Goal: Task Accomplishment & Management: Manage account settings

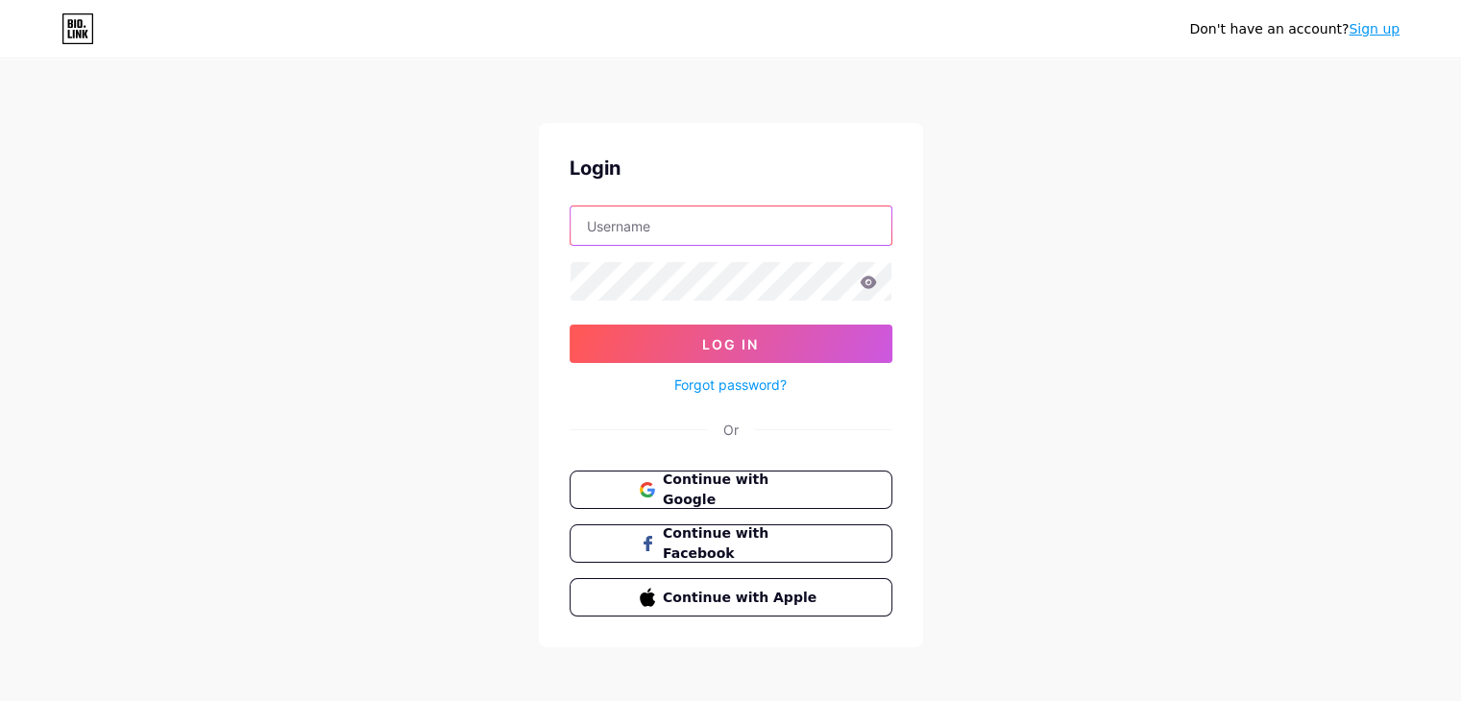
click at [644, 222] on input "text" at bounding box center [731, 226] width 321 height 38
type input "[EMAIL_ADDRESS][DOMAIN_NAME]"
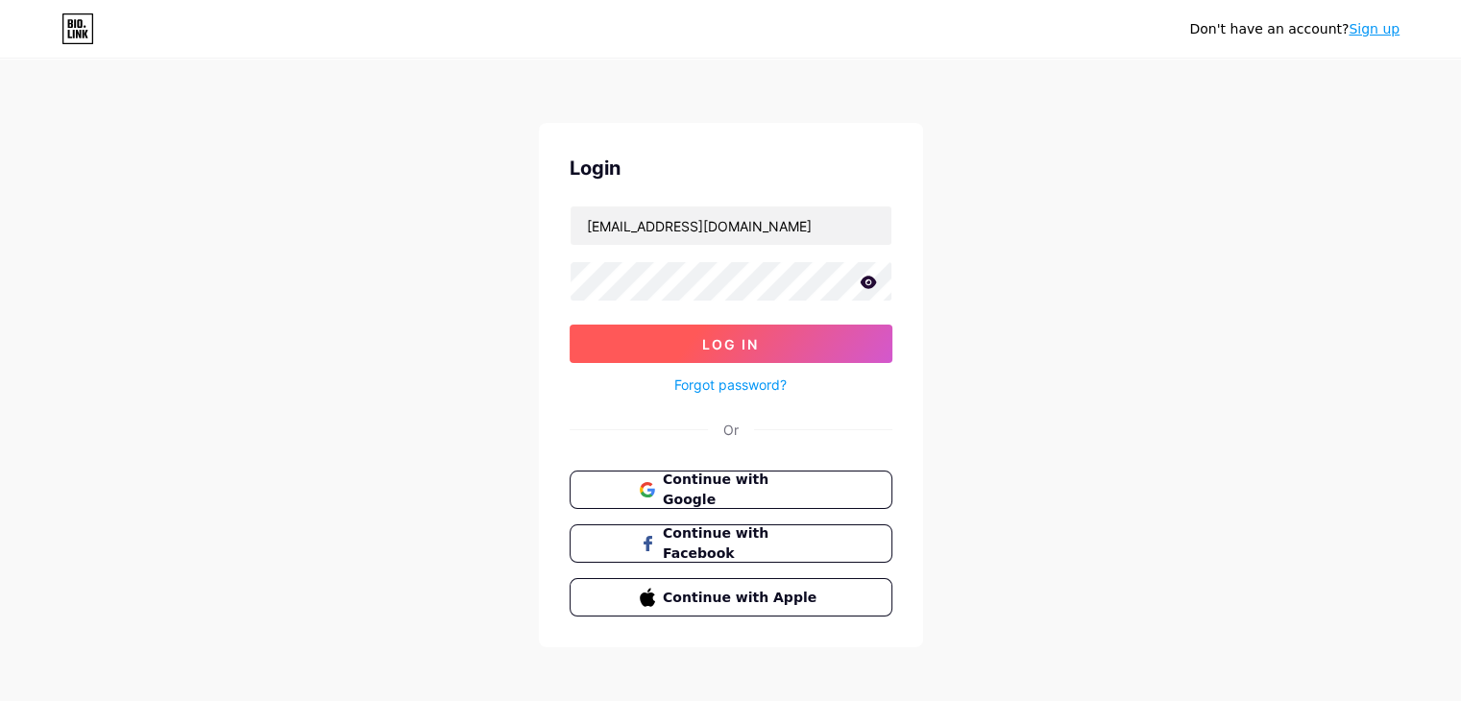
click at [722, 347] on span "Log In" at bounding box center [730, 344] width 57 height 16
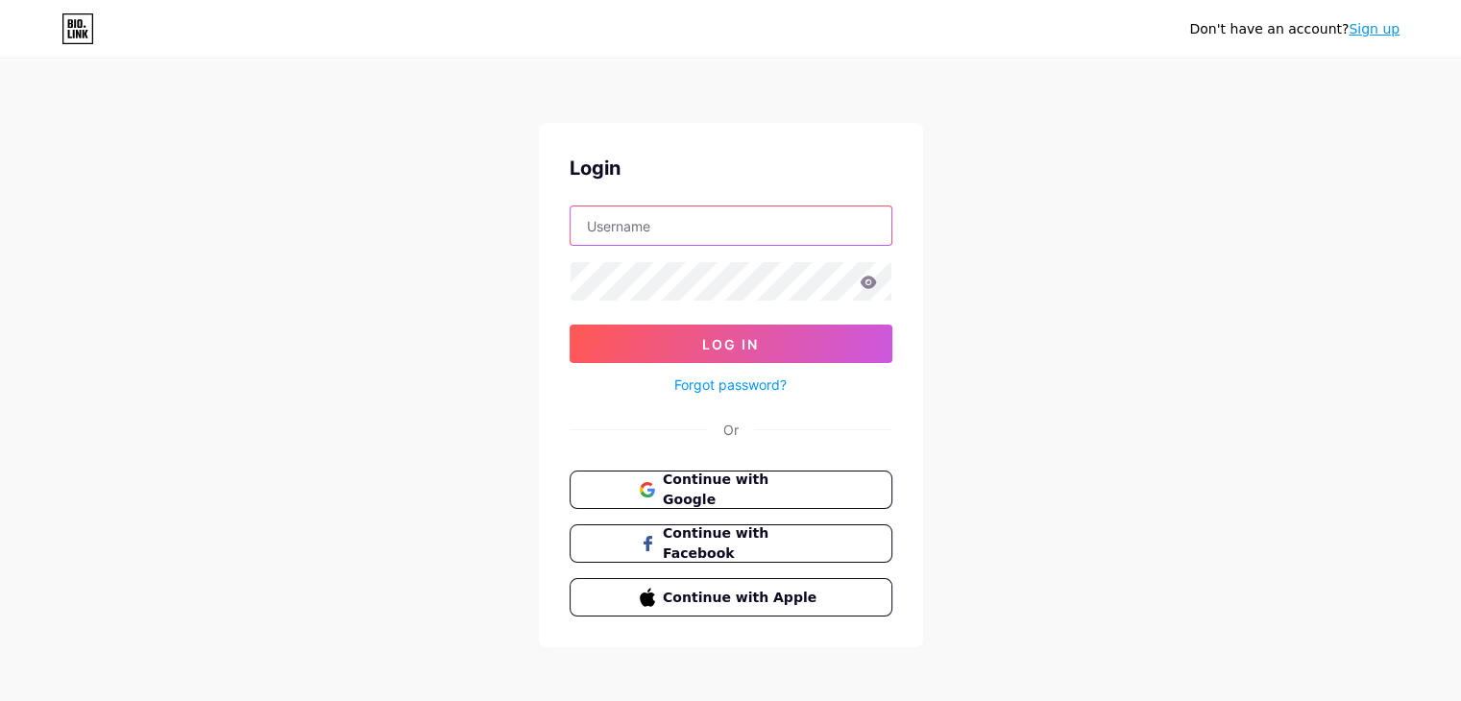
click at [618, 228] on input "text" at bounding box center [731, 226] width 321 height 38
click at [440, 323] on div "Don't have an account? Sign up Login Log In Forgot password? Or Continue with G…" at bounding box center [730, 354] width 1461 height 709
click at [627, 221] on input "text" at bounding box center [731, 226] width 321 height 38
type input "mdshakilahamed"
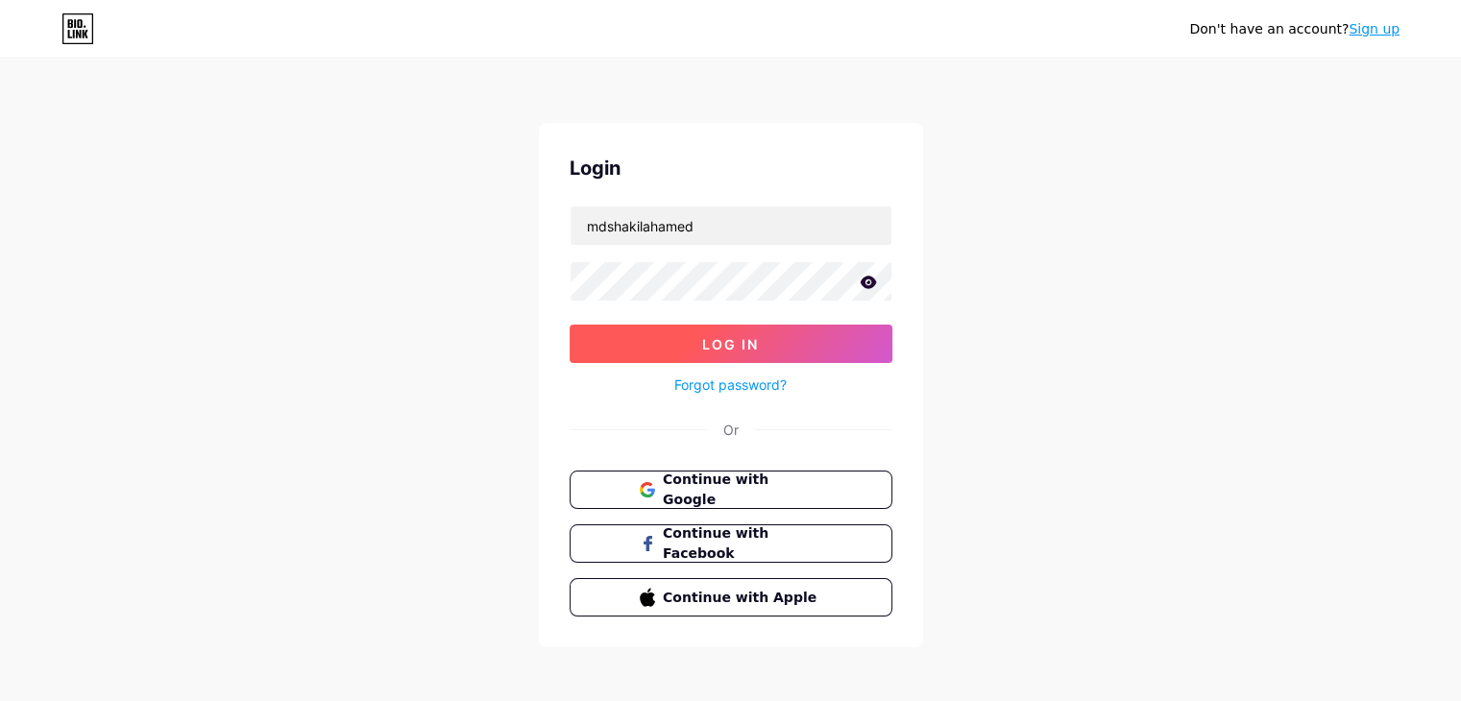
click at [724, 345] on span "Log In" at bounding box center [730, 344] width 57 height 16
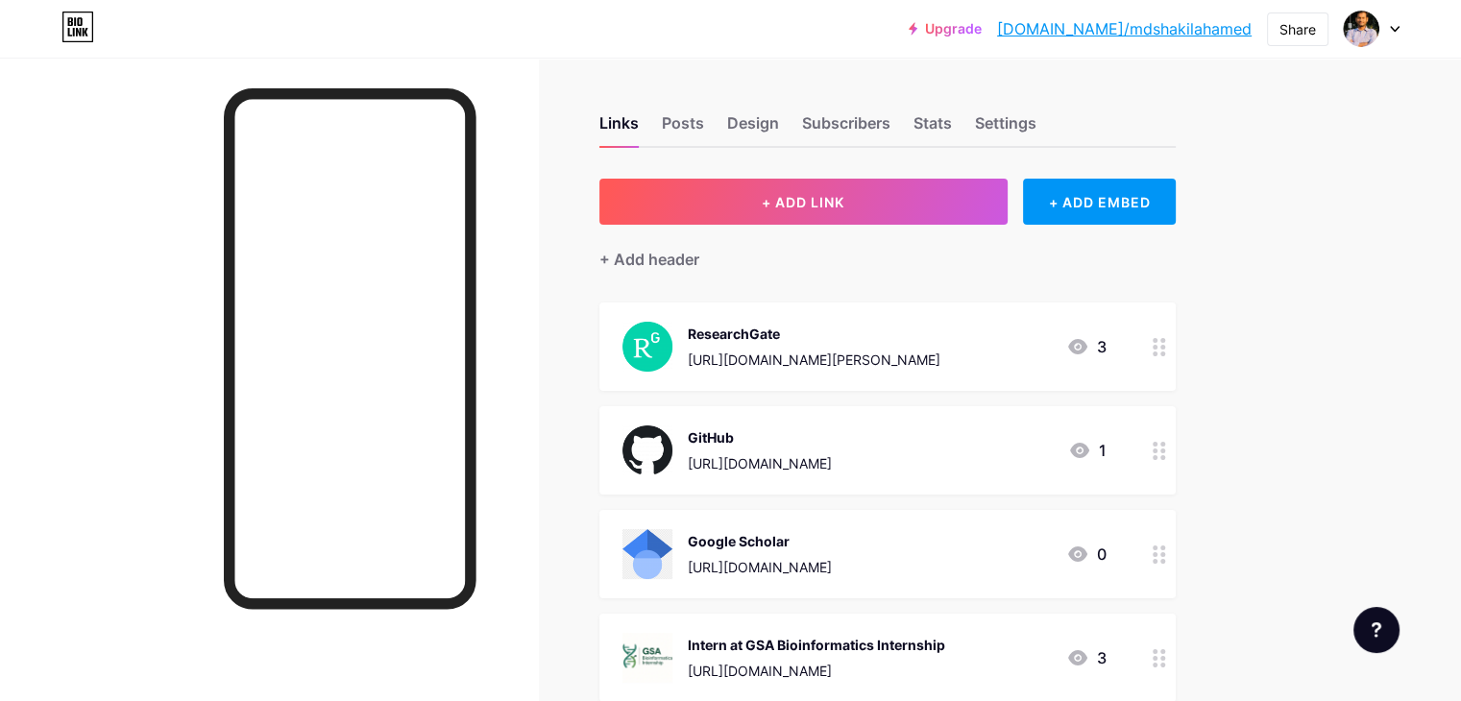
click at [632, 68] on div "Links Posts Design Subscribers Stats Settings + ADD LINK + ADD EMBED + Add head…" at bounding box center [628, 625] width 1256 height 1134
click at [1454, 186] on div "Upgrade bio.link/mdshak... bio.link/mdshakilahamed Share Switch accounts Md Sha…" at bounding box center [730, 595] width 1461 height 1191
click at [779, 121] on div "Design" at bounding box center [753, 128] width 52 height 35
click at [1039, 116] on div "Links Posts Design Subscribers Stats Settings" at bounding box center [887, 114] width 576 height 67
click at [639, 118] on div "Links" at bounding box center [618, 128] width 39 height 35
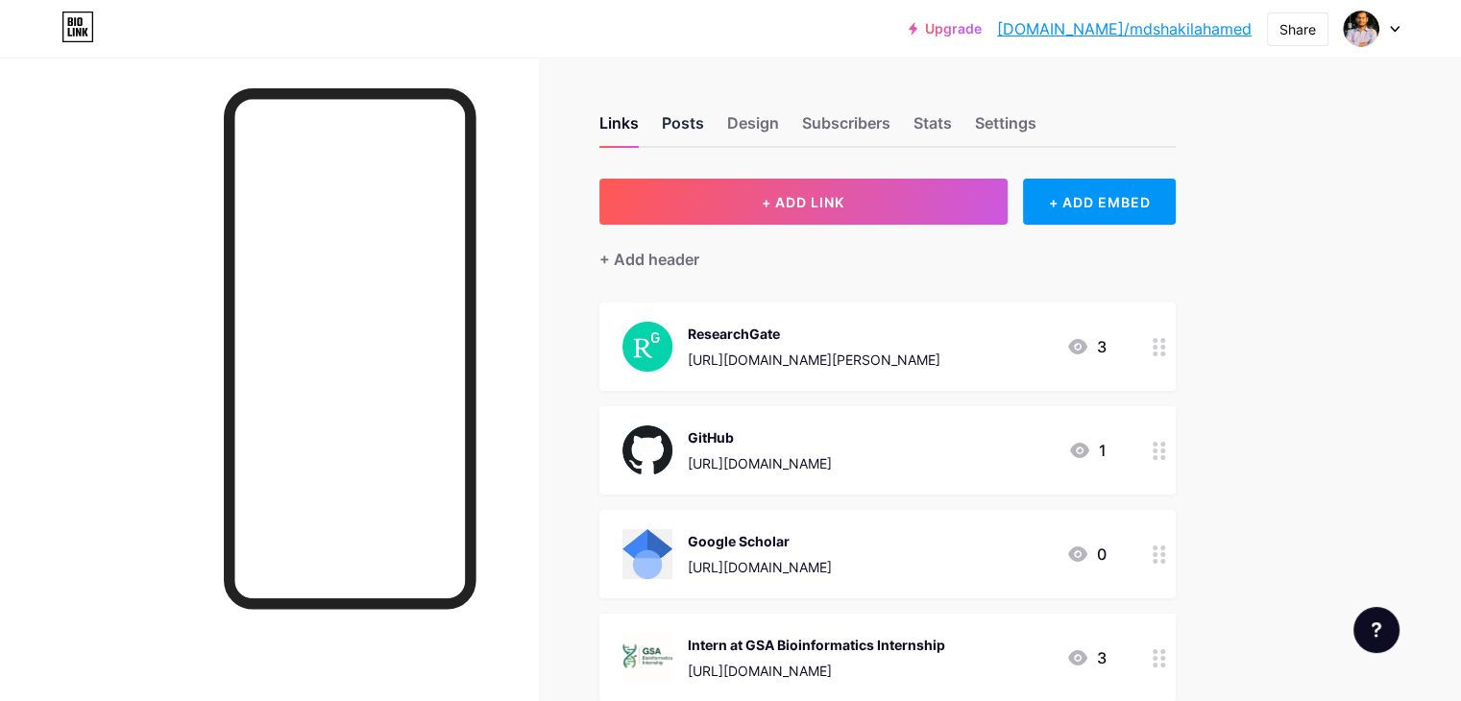
click at [704, 116] on div "Posts" at bounding box center [683, 128] width 42 height 35
click at [779, 116] on div "Design" at bounding box center [753, 128] width 52 height 35
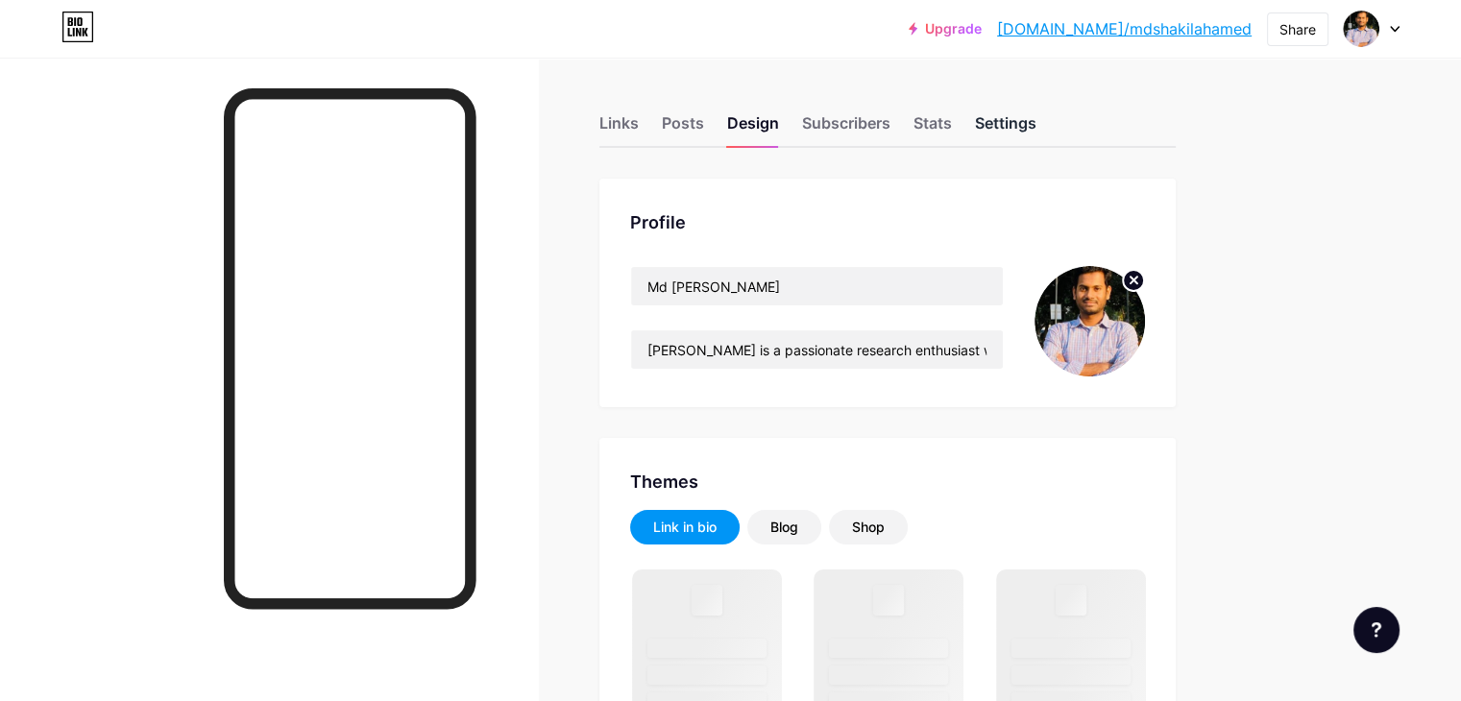
click at [1036, 129] on div "Settings" at bounding box center [1005, 128] width 61 height 35
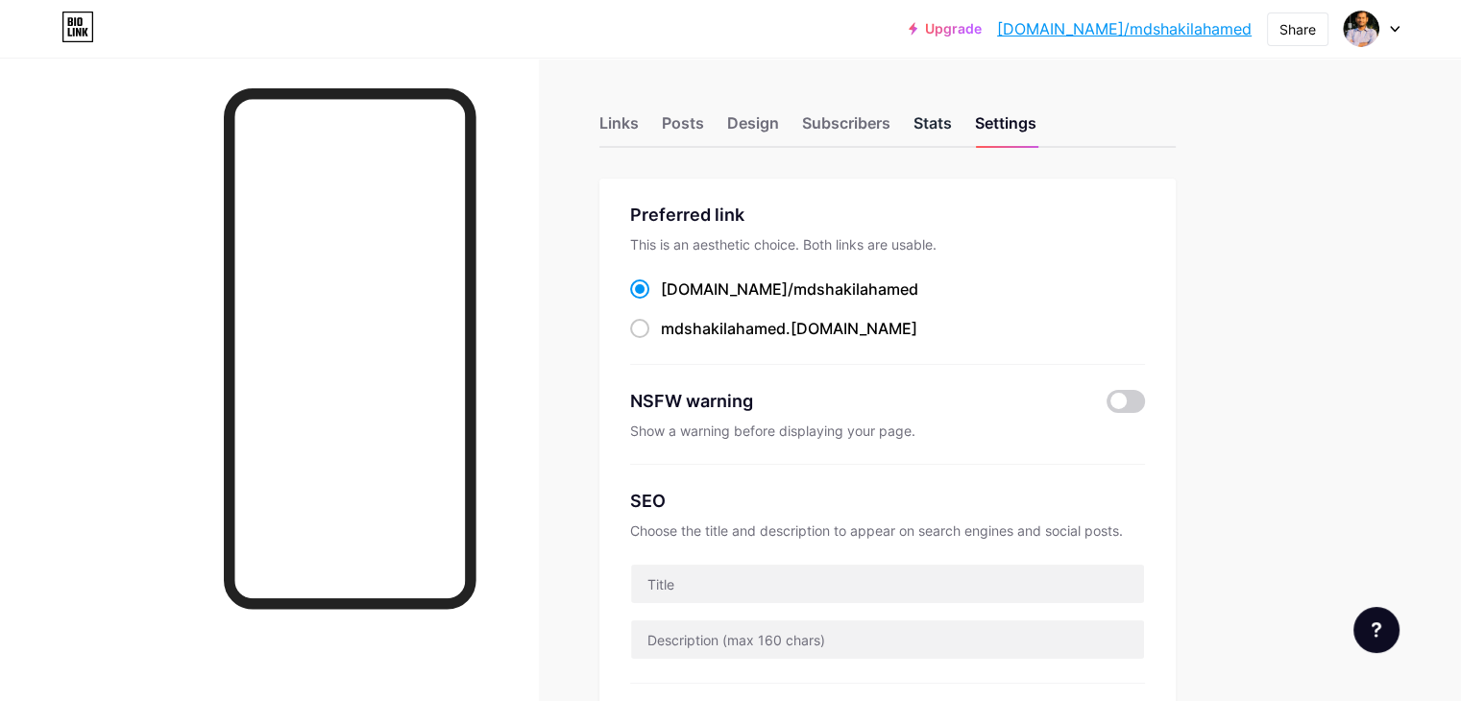
click at [952, 119] on div "Stats" at bounding box center [933, 128] width 38 height 35
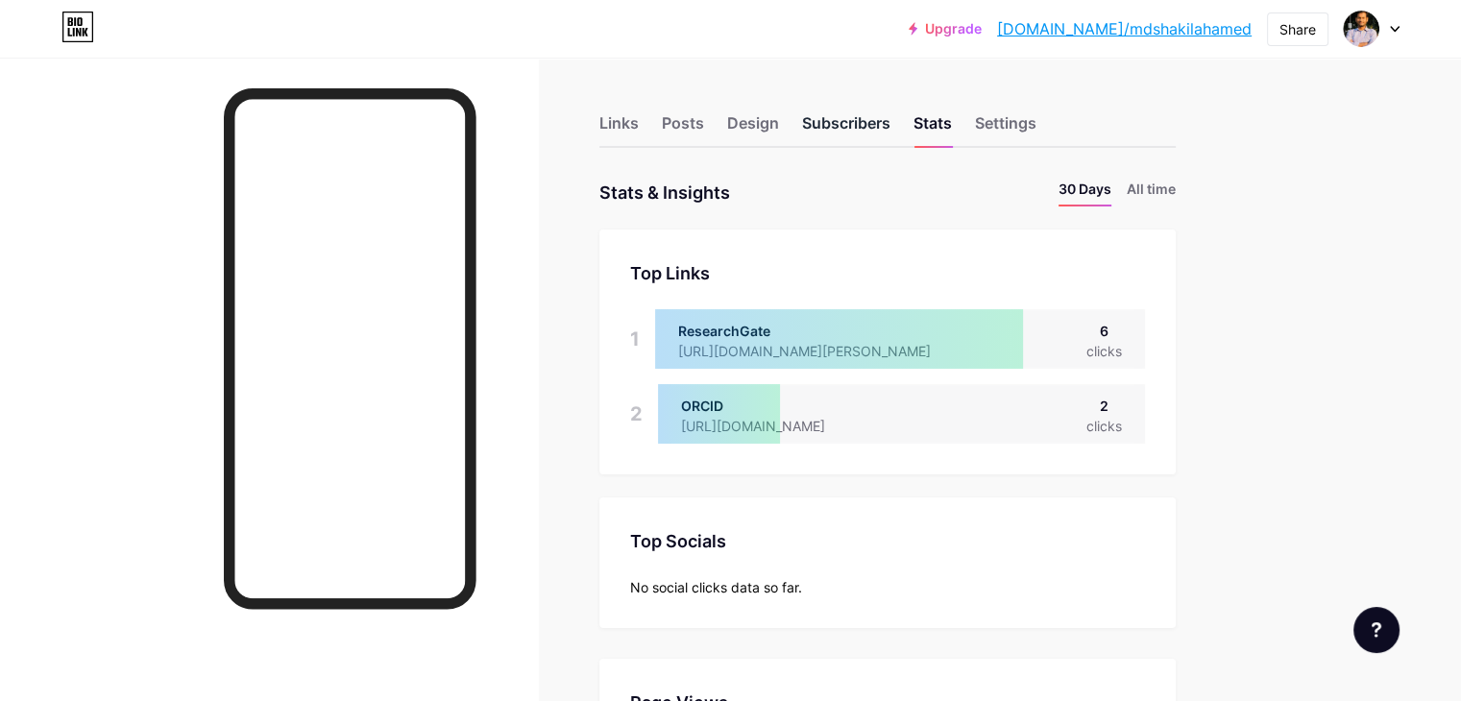
scroll to position [700, 1460]
click at [890, 121] on div "Subscribers" at bounding box center [846, 128] width 88 height 35
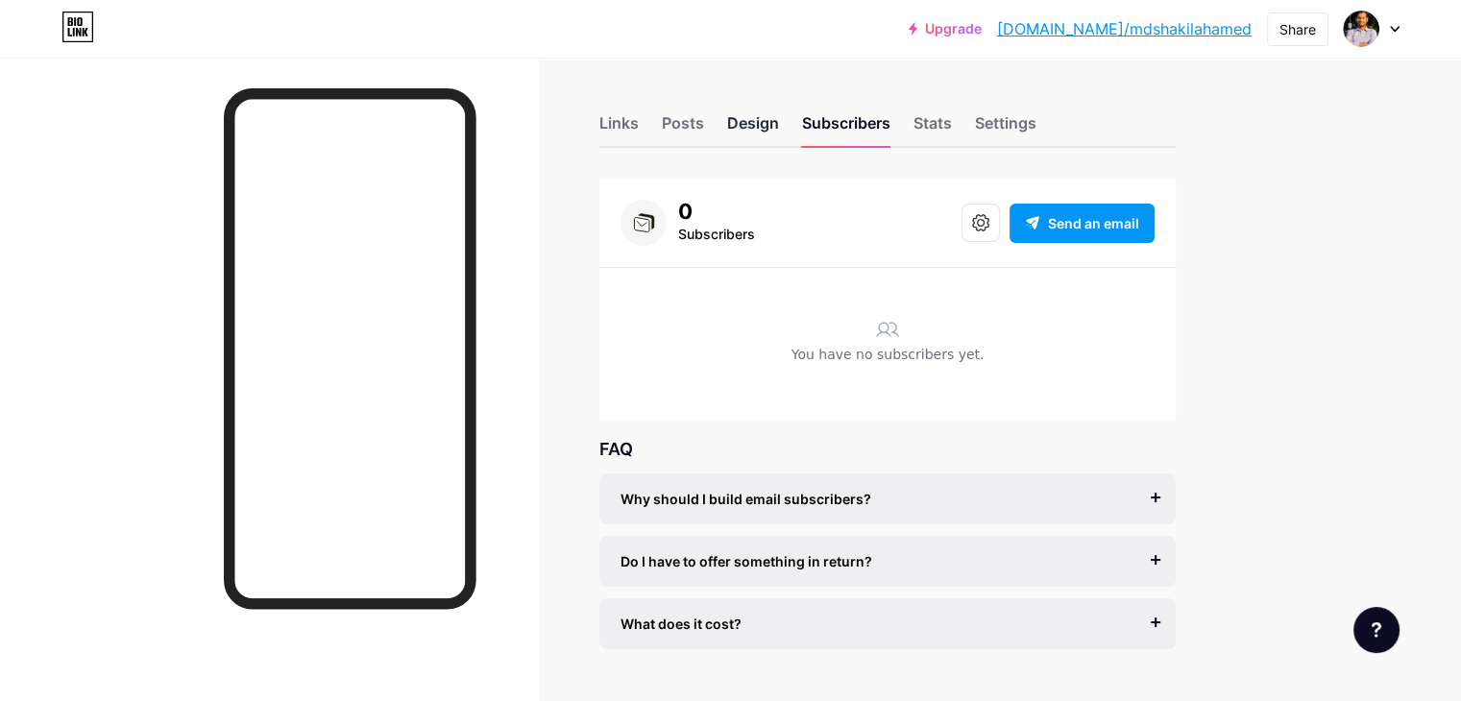
click at [779, 115] on div "Design" at bounding box center [753, 128] width 52 height 35
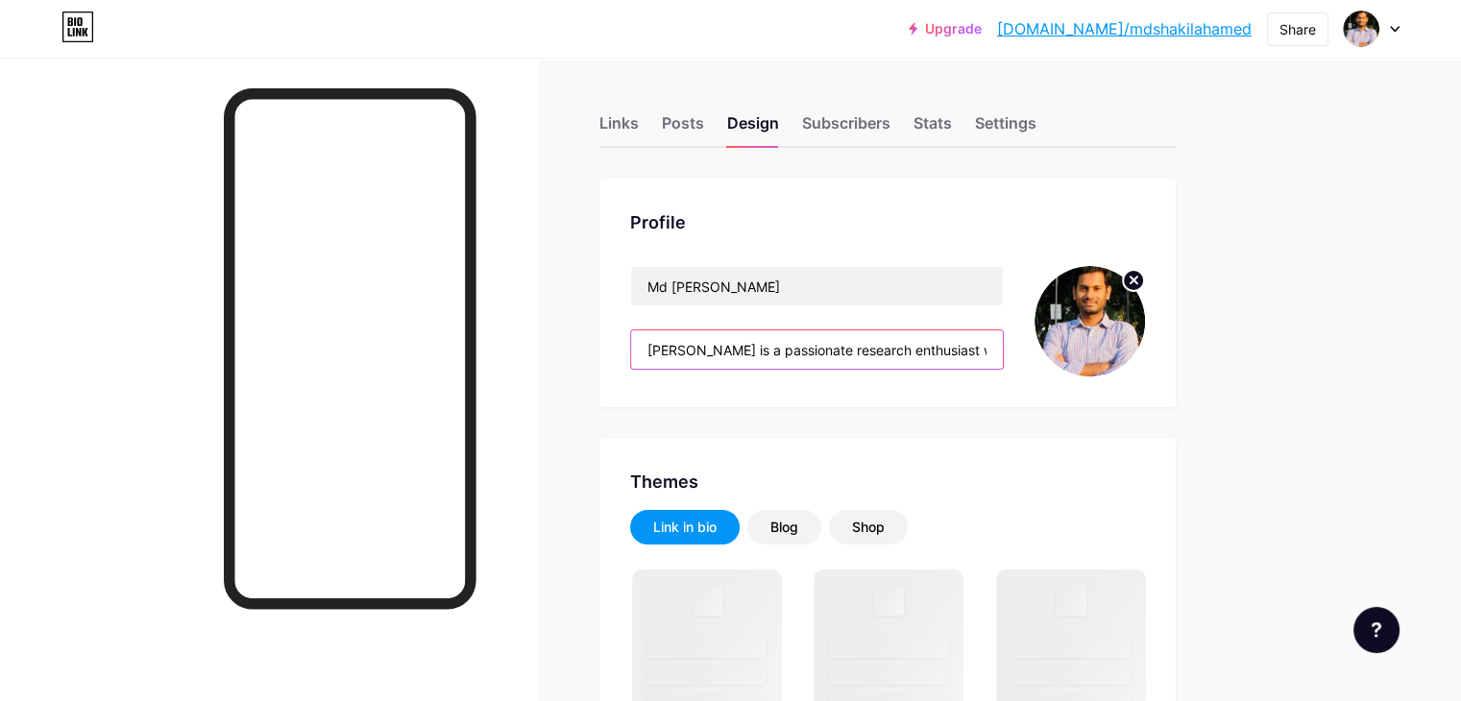
click at [969, 349] on input "Shakil Ahamed is a passionate research enthusiast whose journey began with a Ba…" at bounding box center [817, 349] width 372 height 38
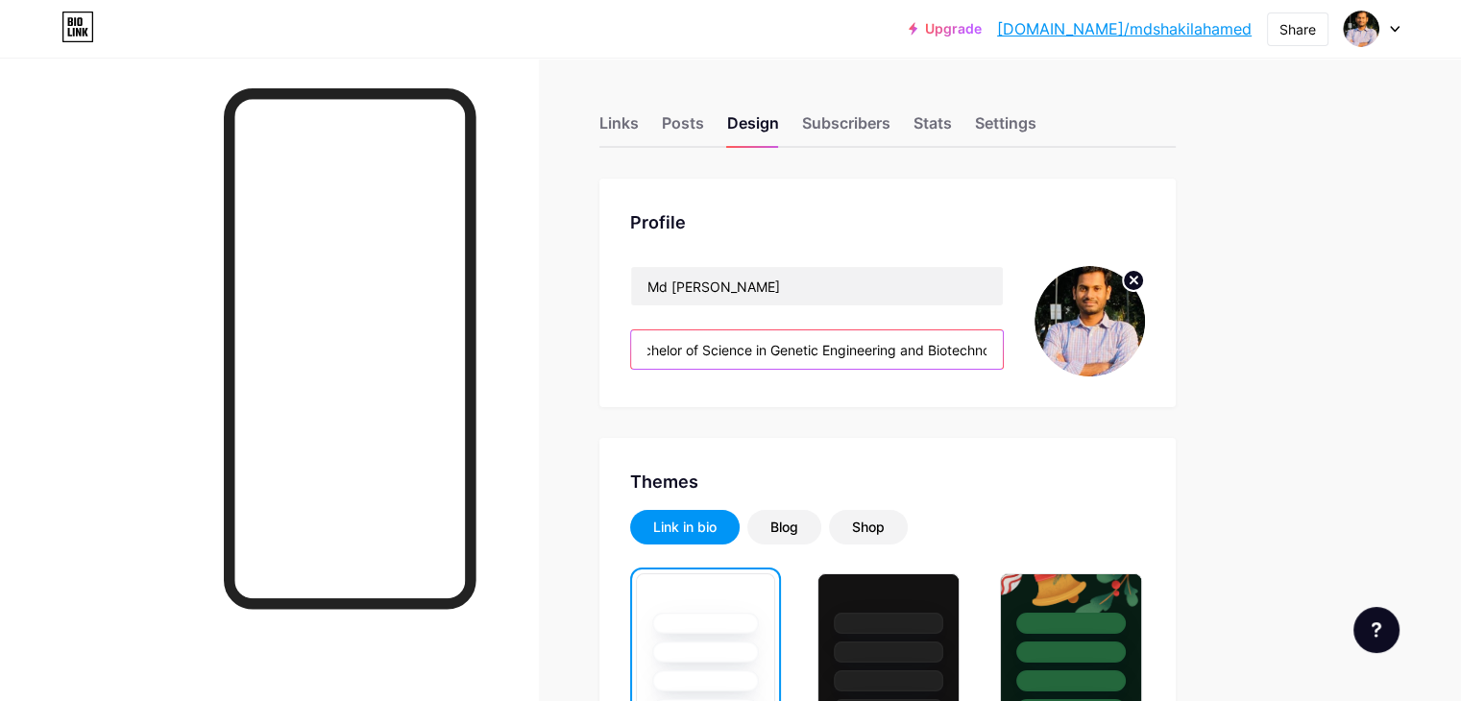
scroll to position [0, 539]
drag, startPoint x: 843, startPoint y: 351, endPoint x: 995, endPoint y: 364, distance: 152.4
click at [995, 364] on input "Shakil Ahamed is a passionate research enthusiast whose journey began with a Ba…" at bounding box center [817, 349] width 372 height 38
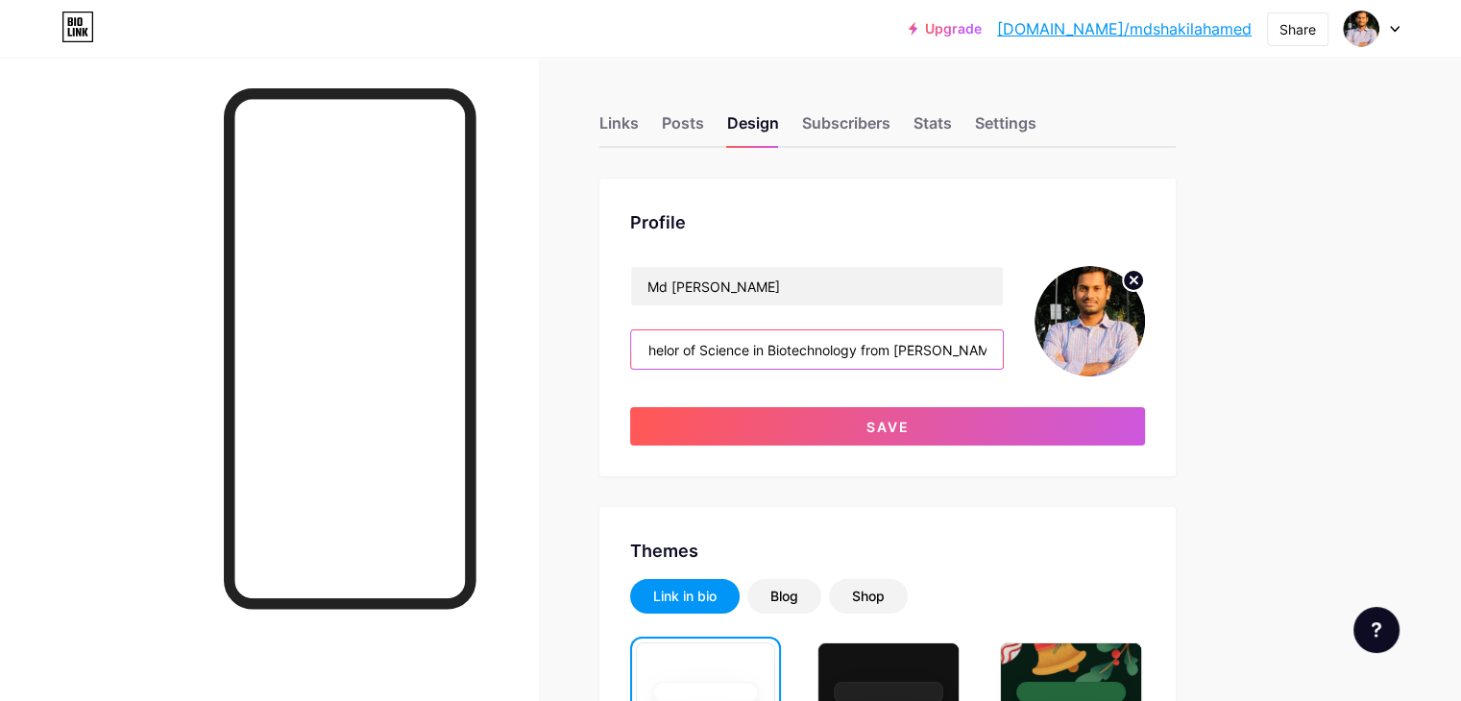
click at [930, 347] on input "Shakil Ahamed is a passionate research enthusiast whose journey began with a Ba…" at bounding box center [817, 349] width 372 height 38
paste input "Genetic Engineering and"
drag, startPoint x: 1045, startPoint y: 339, endPoint x: 941, endPoint y: 335, distance: 103.8
click at [941, 335] on input "Shakil Ahamed is a passionate research enthusiast whose journey began with a Ba…" at bounding box center [817, 349] width 372 height 38
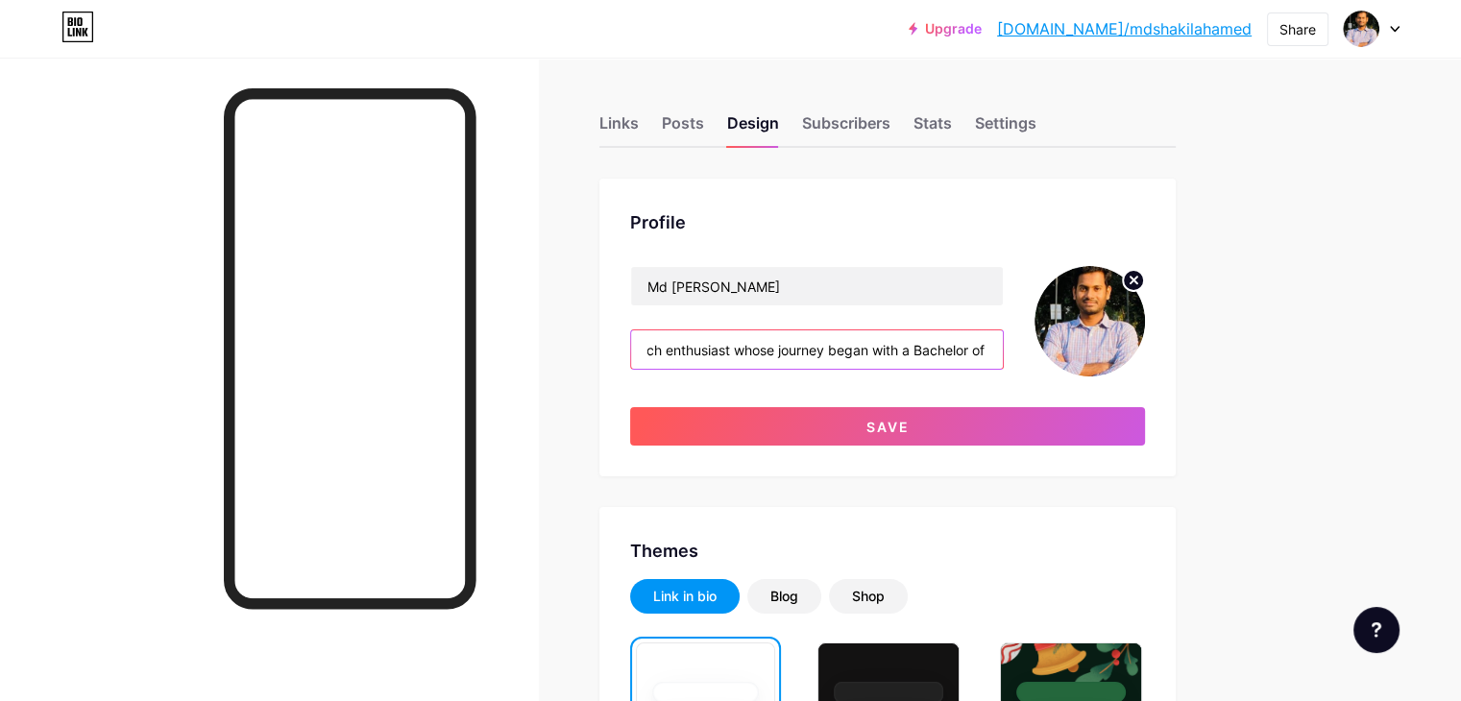
click at [931, 352] on input "Shakil Ahamed is a passionate research enthusiast whose journey began with a Ba…" at bounding box center [817, 349] width 372 height 38
click at [926, 350] on input "Shakil Ahamed is a passionate research enthusiast whose journey began with a Ba…" at bounding box center [817, 349] width 372 height 38
click at [1003, 352] on input "Shakil Ahamed is a passionate research enthusiast whose journey began with a Ba…" at bounding box center [817, 349] width 372 height 38
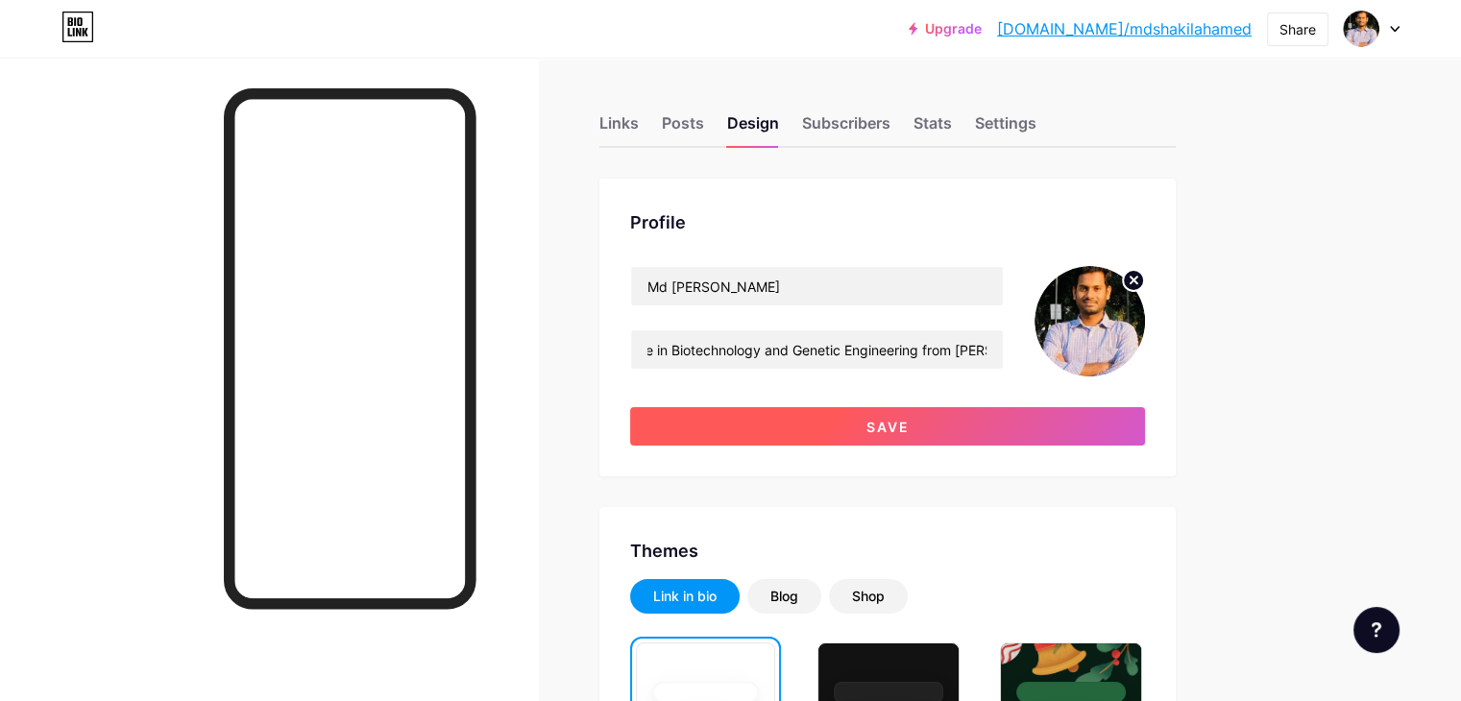
scroll to position [0, 0]
click at [1000, 414] on button "Save" at bounding box center [887, 426] width 515 height 38
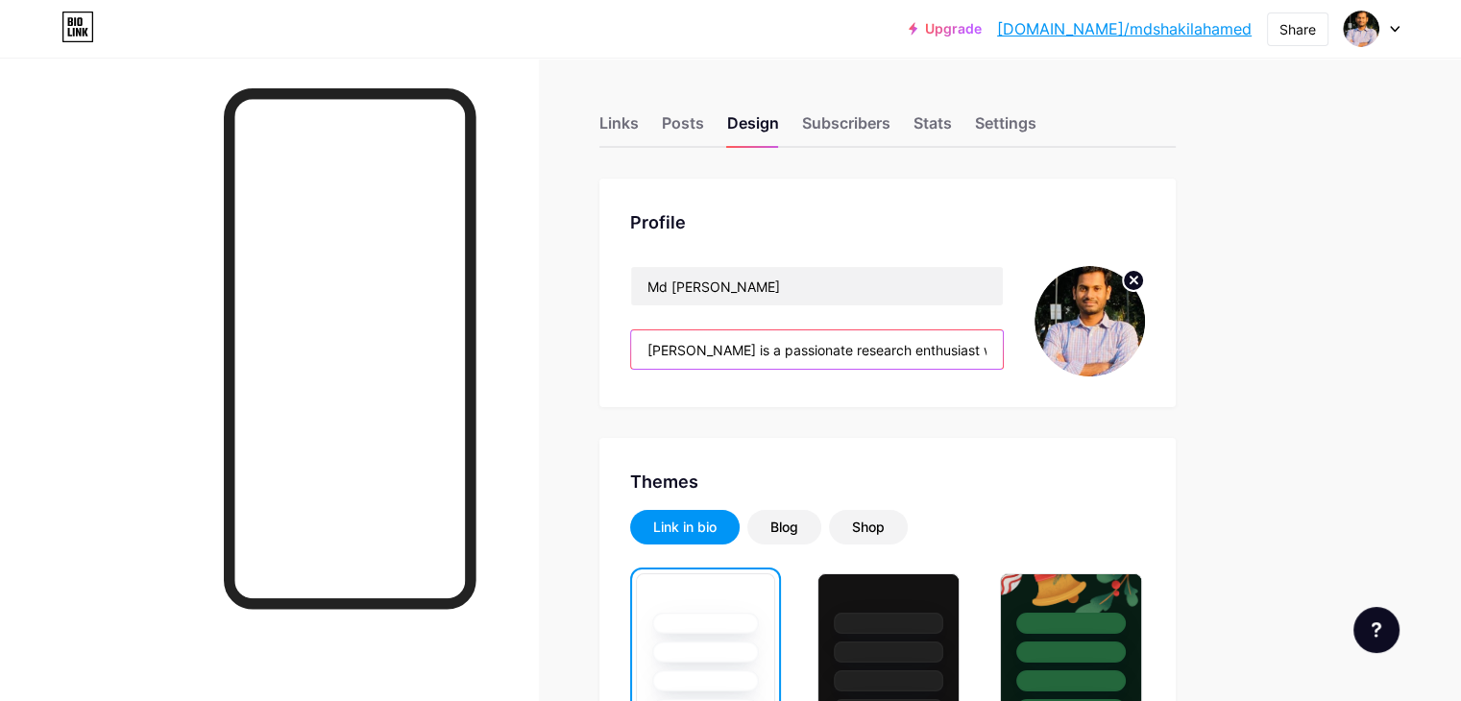
click at [943, 354] on input "Shakil Ahamed is a passionate research enthusiast whose journey began with a Ba…" at bounding box center [817, 349] width 372 height 38
drag, startPoint x: 1024, startPoint y: 351, endPoint x: 999, endPoint y: 344, distance: 25.9
click at [999, 344] on input "Shakil Ahamed is a passionate research enthusiast whose journey began with a Ba…" at bounding box center [817, 349] width 372 height 38
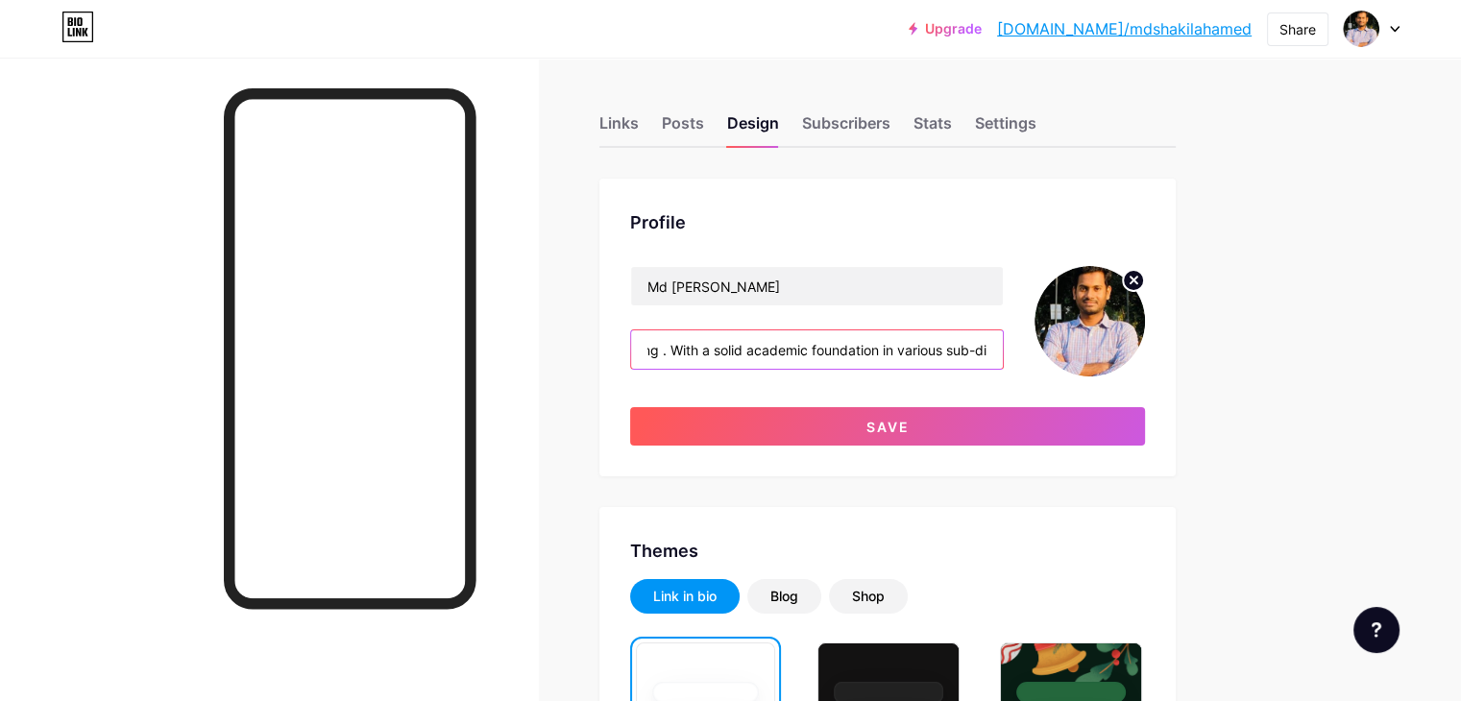
scroll to position [0, 886]
click at [749, 354] on input "Shakil Ahamed is a passionate research enthusiast whose journey began with a Ba…" at bounding box center [817, 349] width 372 height 38
click at [782, 352] on input "Shakil Ahamed is a passionate research enthusiast whose journey began with a Ba…" at bounding box center [817, 349] width 372 height 38
click at [908, 353] on input "Shakil Ahamed is a passionate research enthusiast whose journey began with a Ba…" at bounding box center [817, 349] width 372 height 38
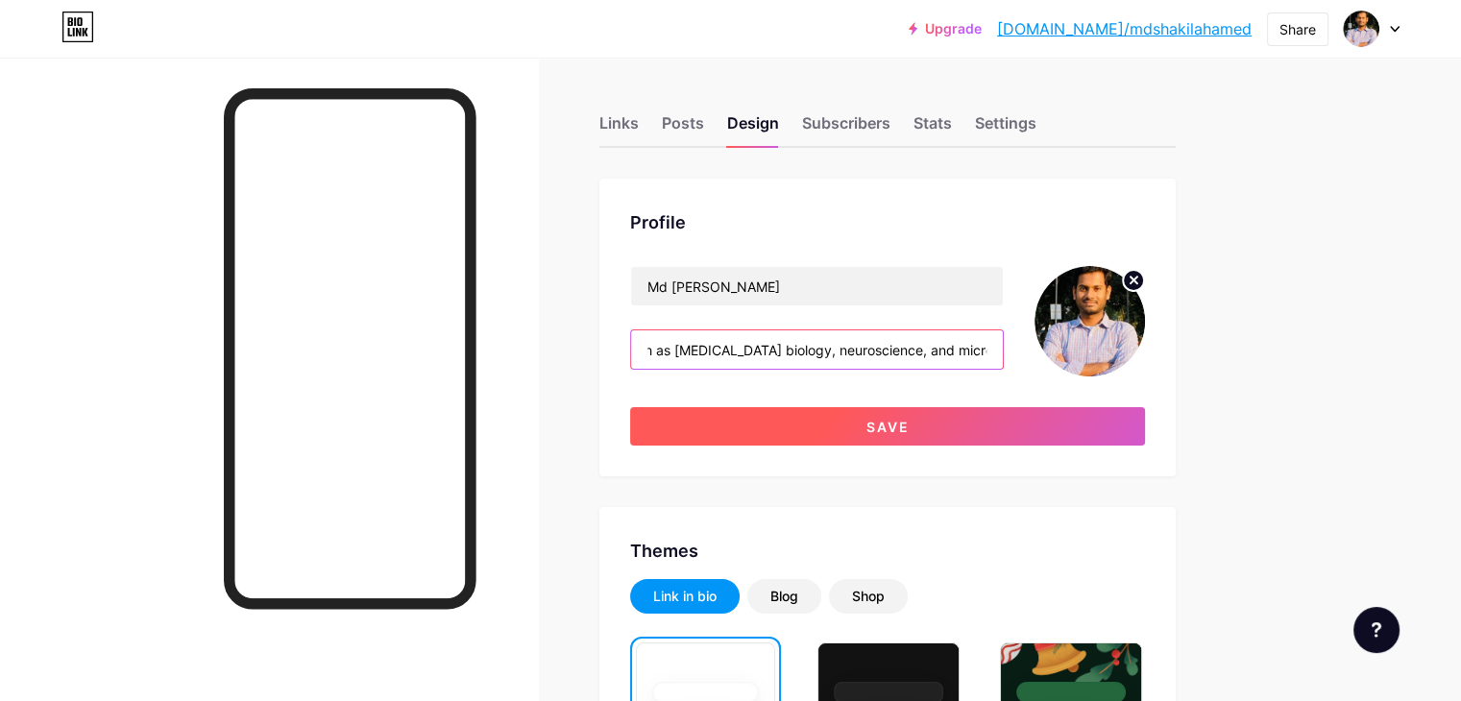
type input "Shakil Ahamed is a passionate research enthusiast whose journey began with a Ba…"
click at [1043, 428] on button "Save" at bounding box center [887, 426] width 515 height 38
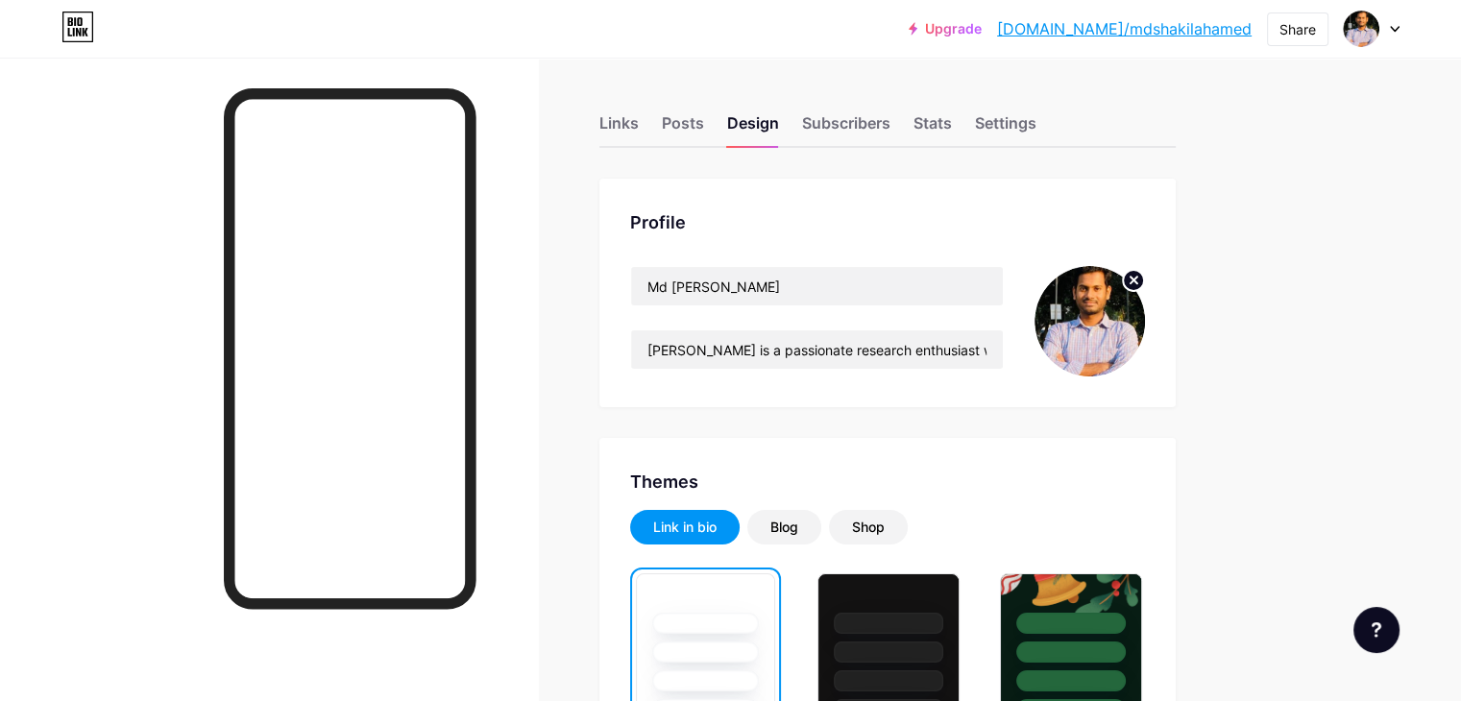
click at [1388, 25] on div at bounding box center [1372, 29] width 56 height 35
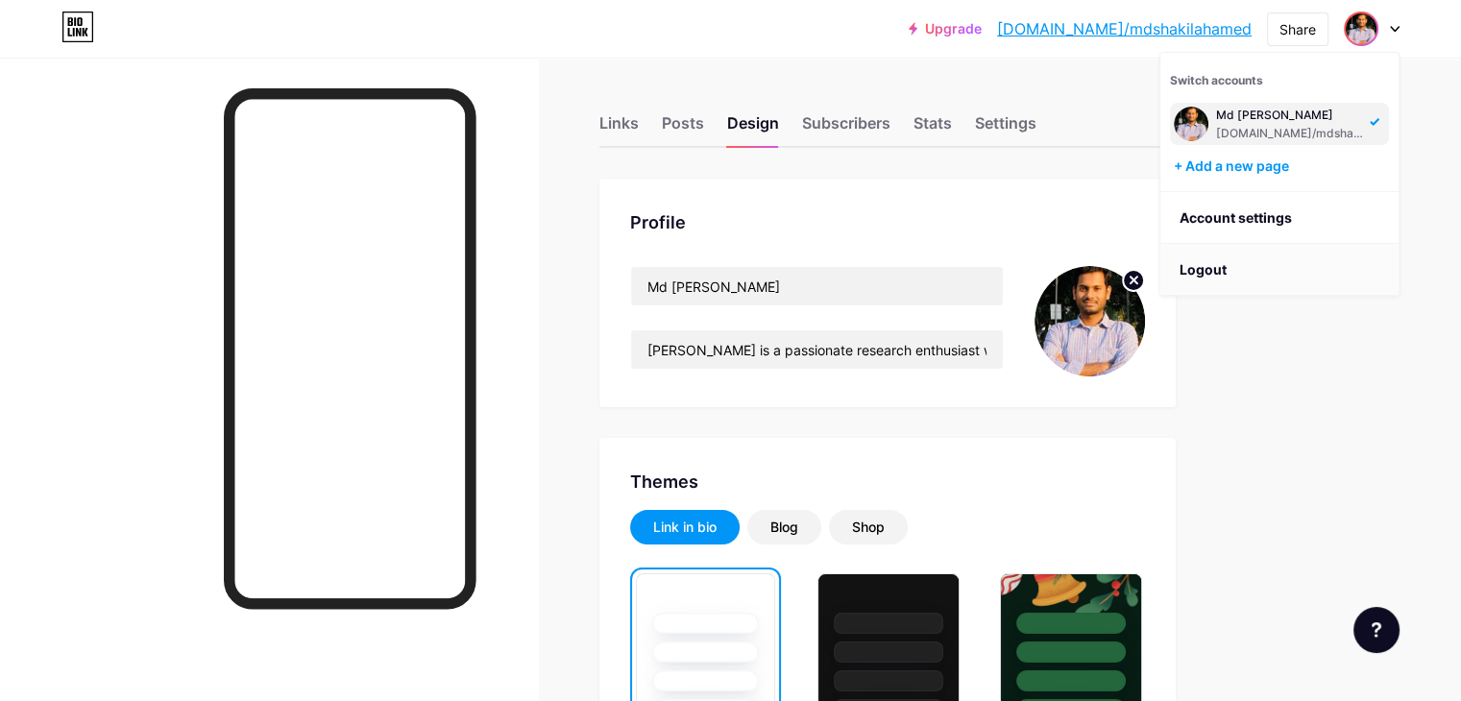
click at [1216, 262] on li "Logout" at bounding box center [1279, 270] width 238 height 52
